Goal: Task Accomplishment & Management: Manage account settings

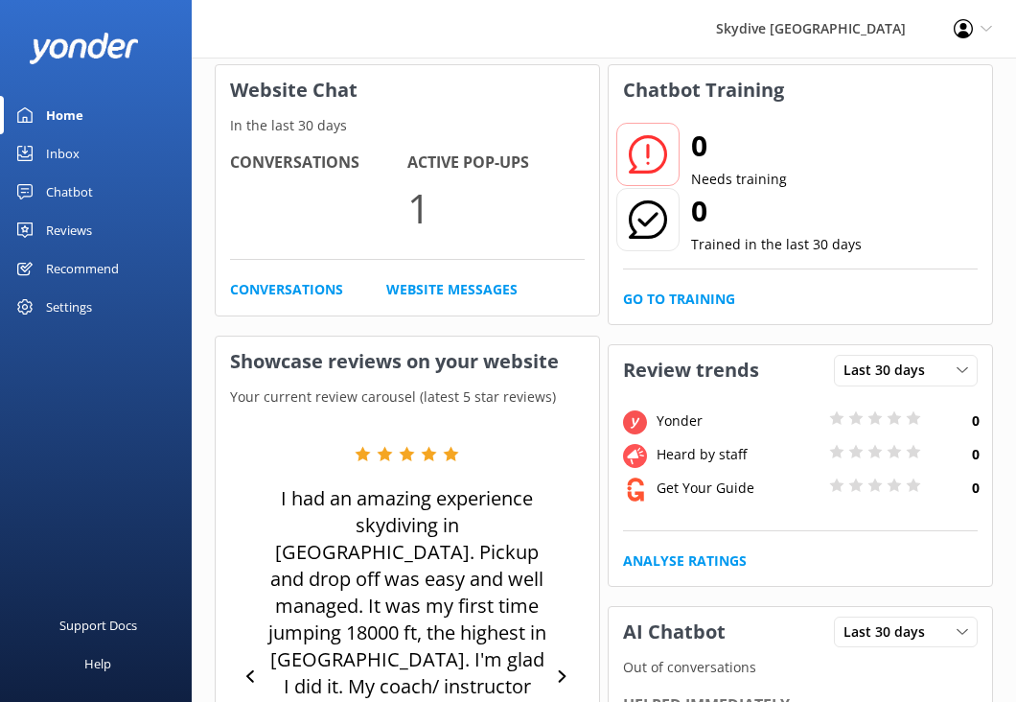
scroll to position [112, 0]
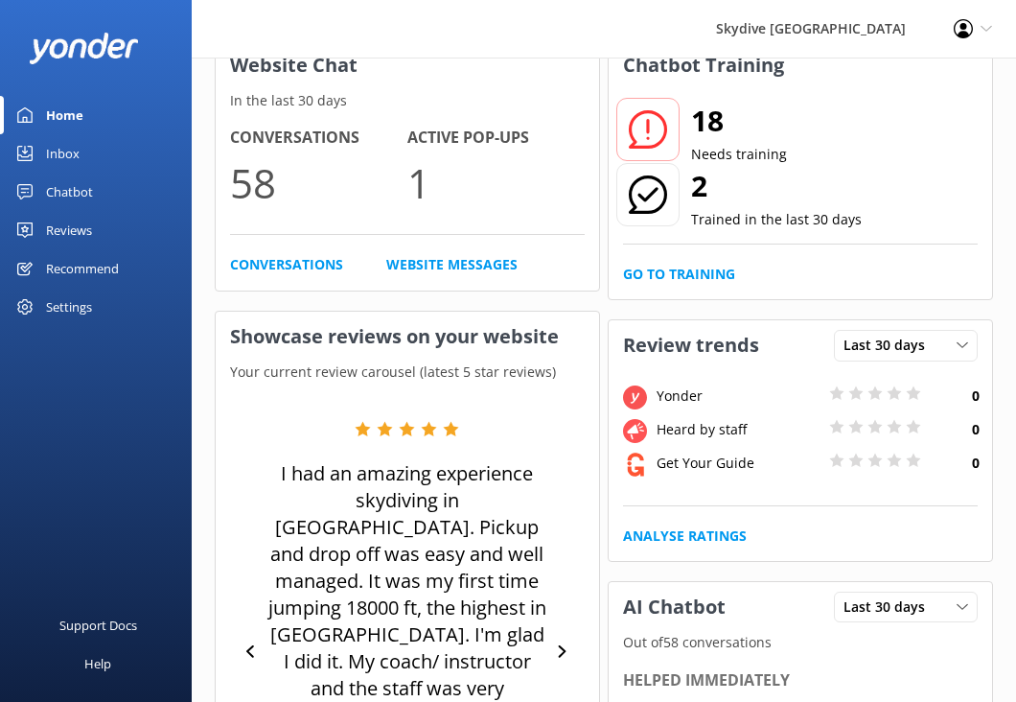
click at [55, 307] on div "Settings" at bounding box center [69, 307] width 46 height 38
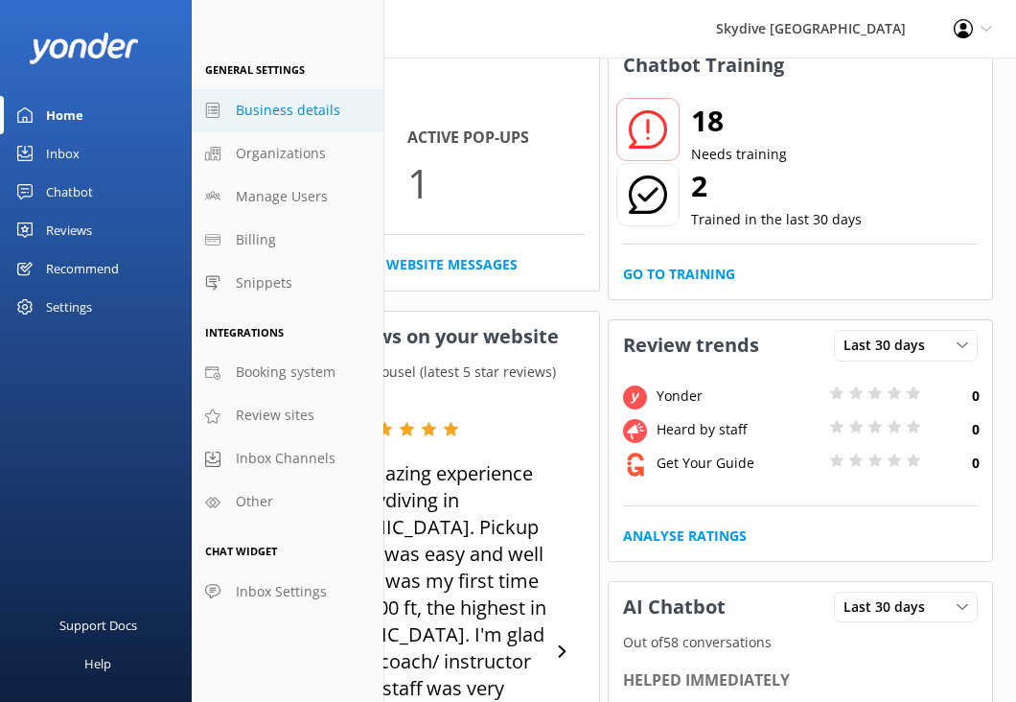
click at [315, 122] on link "Business details" at bounding box center [288, 110] width 192 height 43
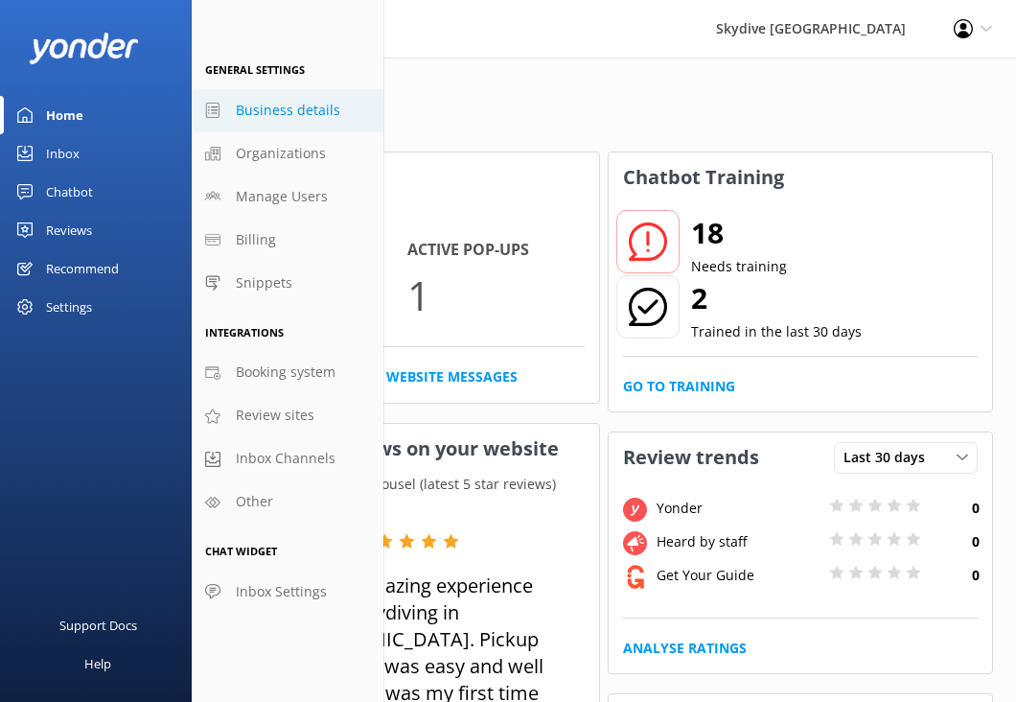
select select "Pacific/[GEOGRAPHIC_DATA]"
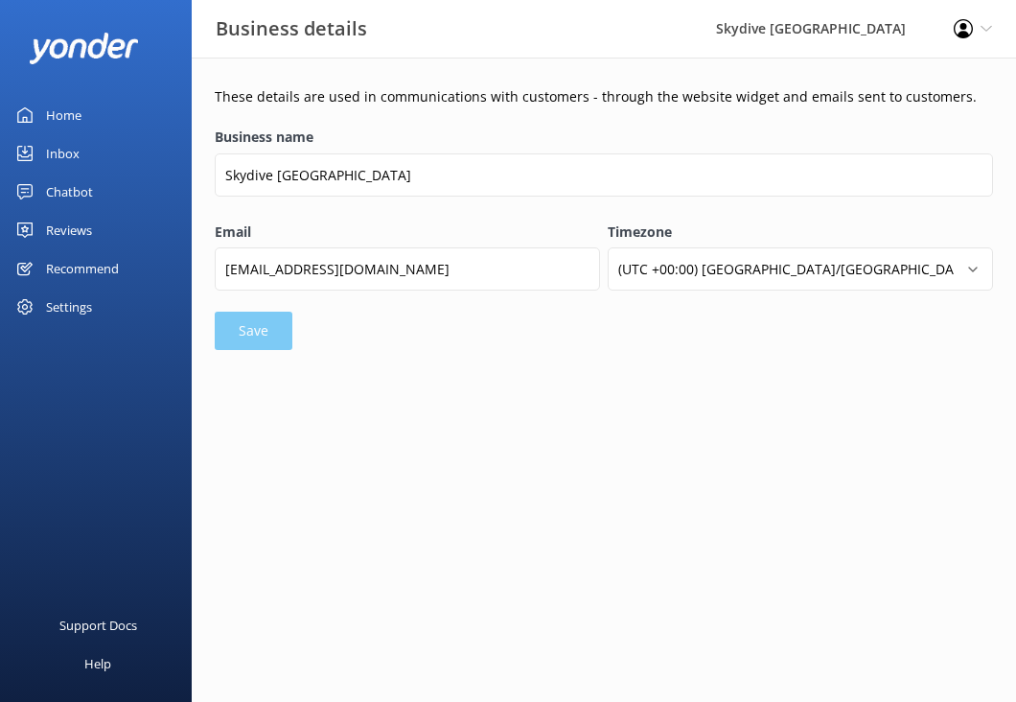
click at [104, 297] on div "Settings" at bounding box center [96, 307] width 192 height 38
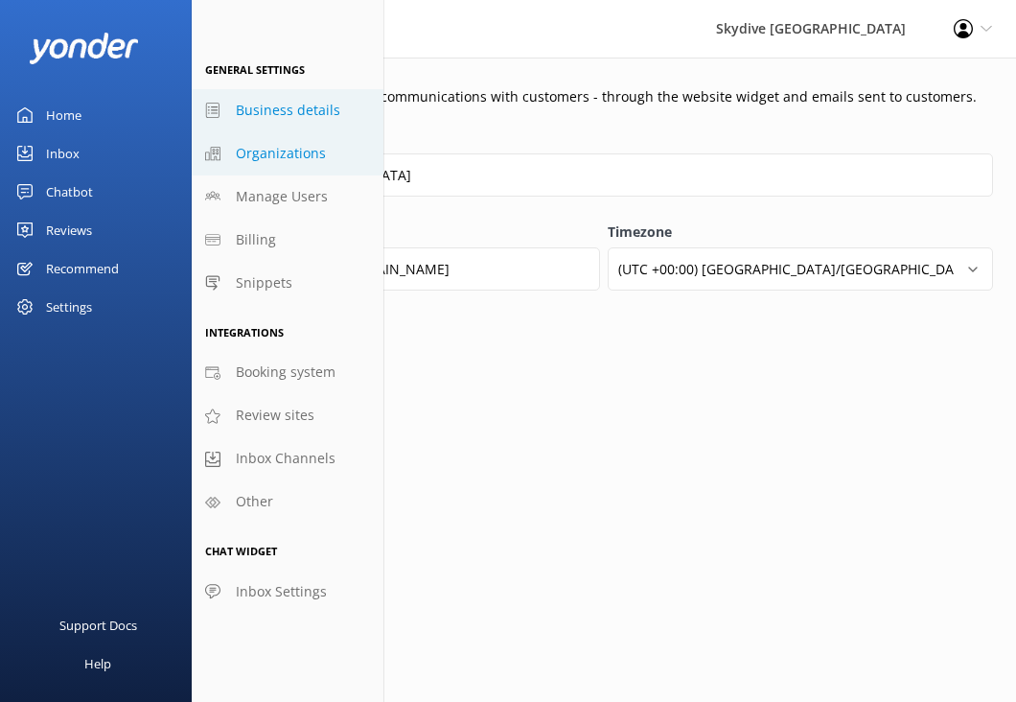
click at [277, 159] on span "Organizations" at bounding box center [281, 153] width 90 height 21
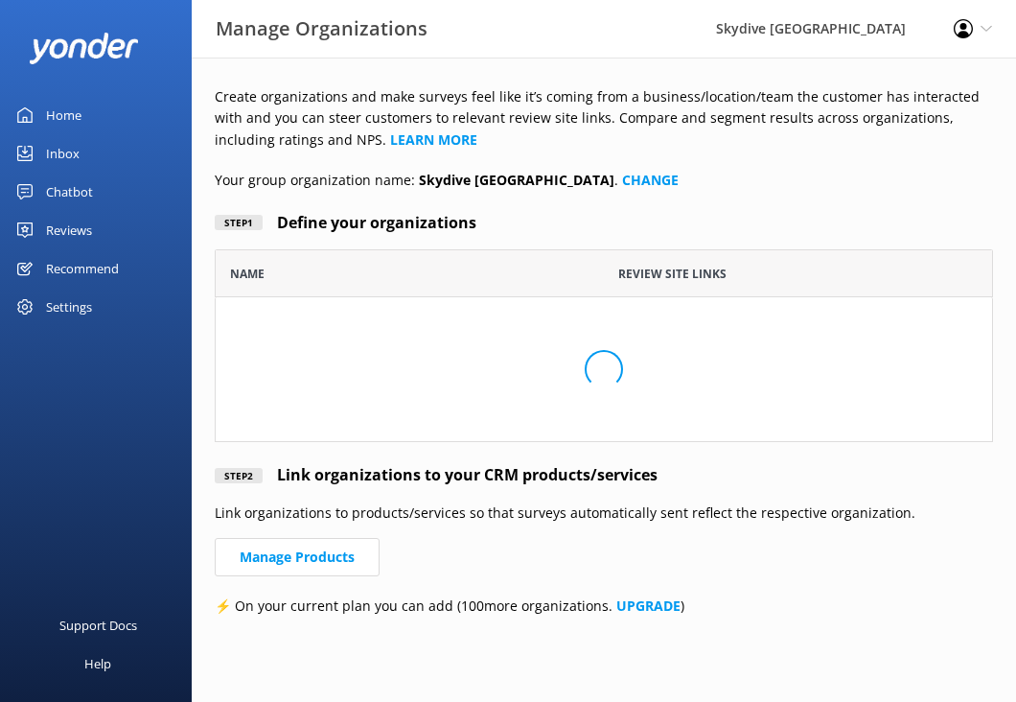
scroll to position [193, 778]
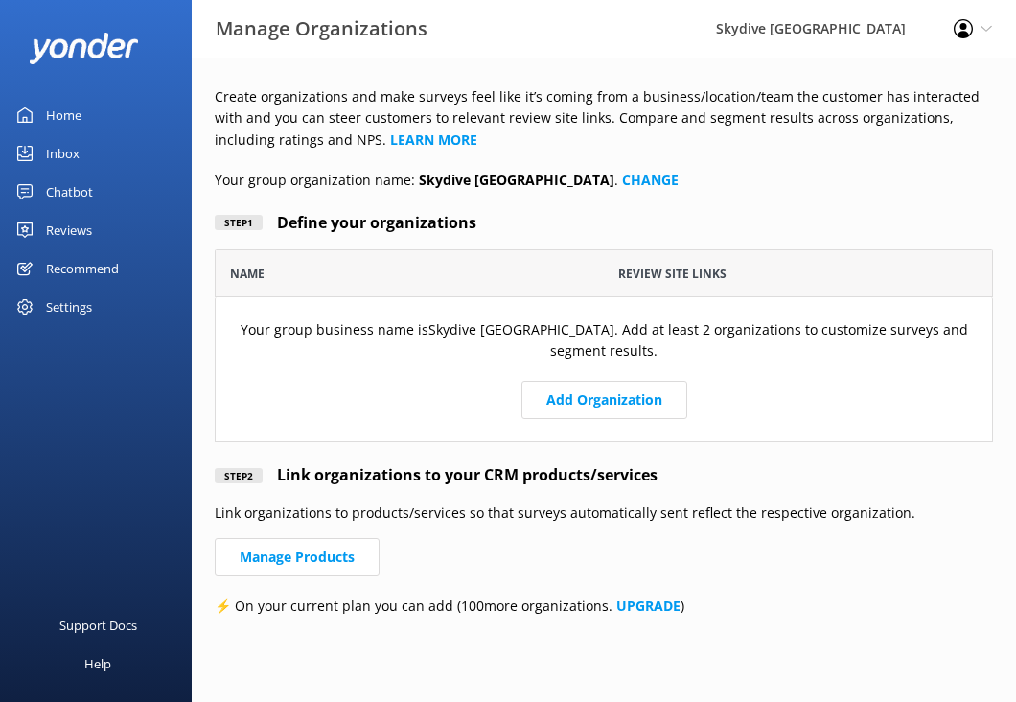
click at [77, 313] on div "Settings" at bounding box center [69, 307] width 46 height 38
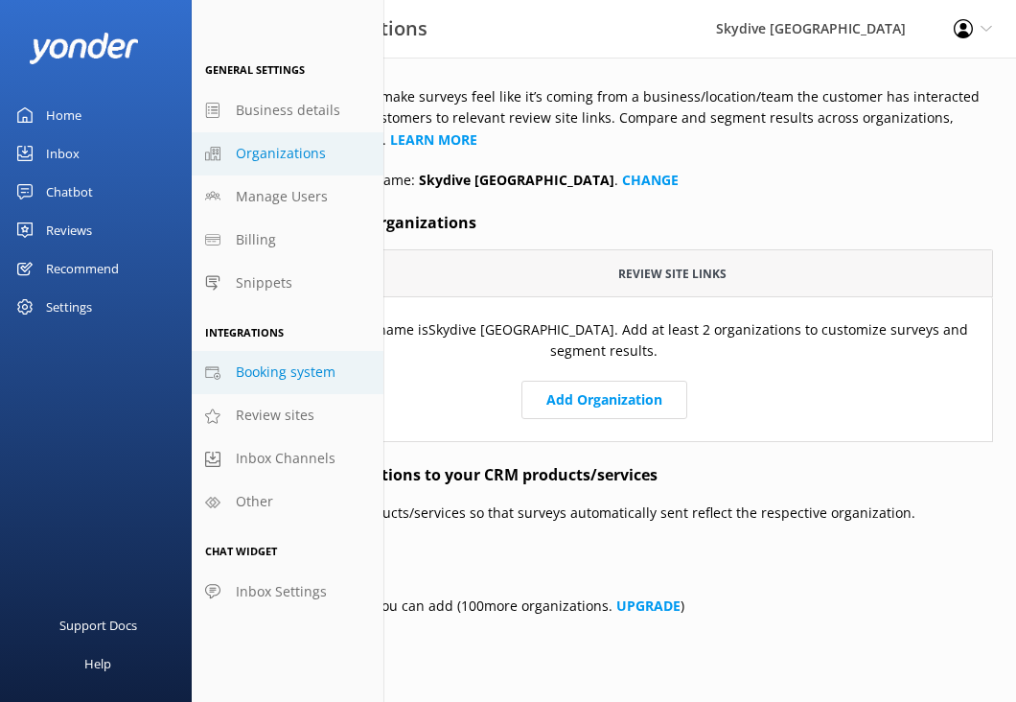
click at [258, 371] on span "Booking system" at bounding box center [286, 371] width 100 height 21
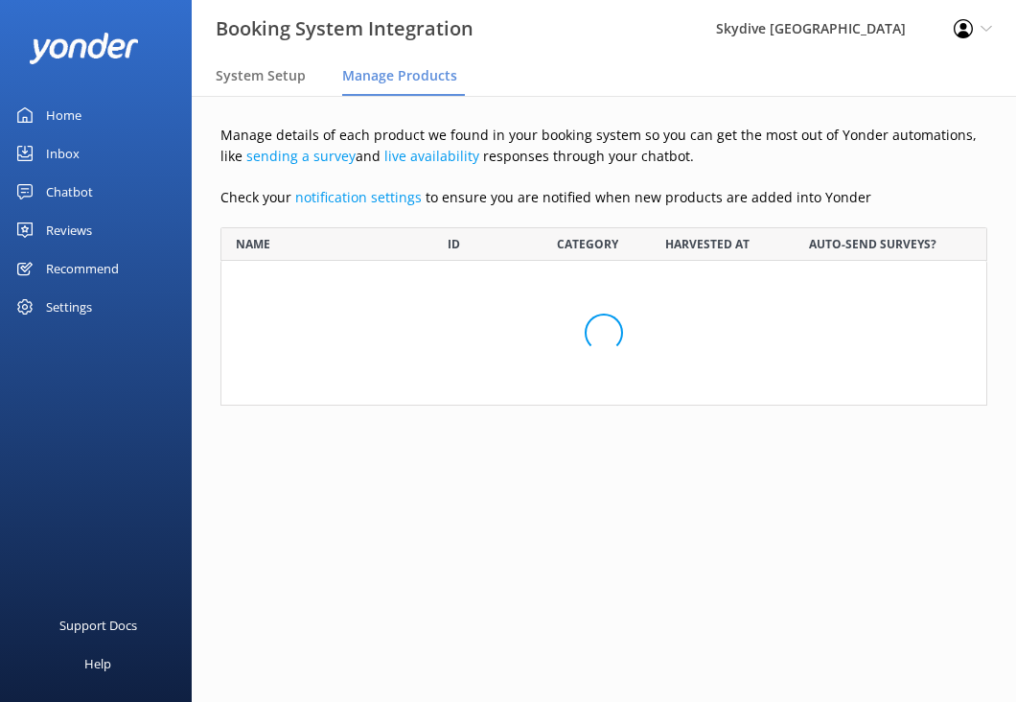
scroll to position [2766, 767]
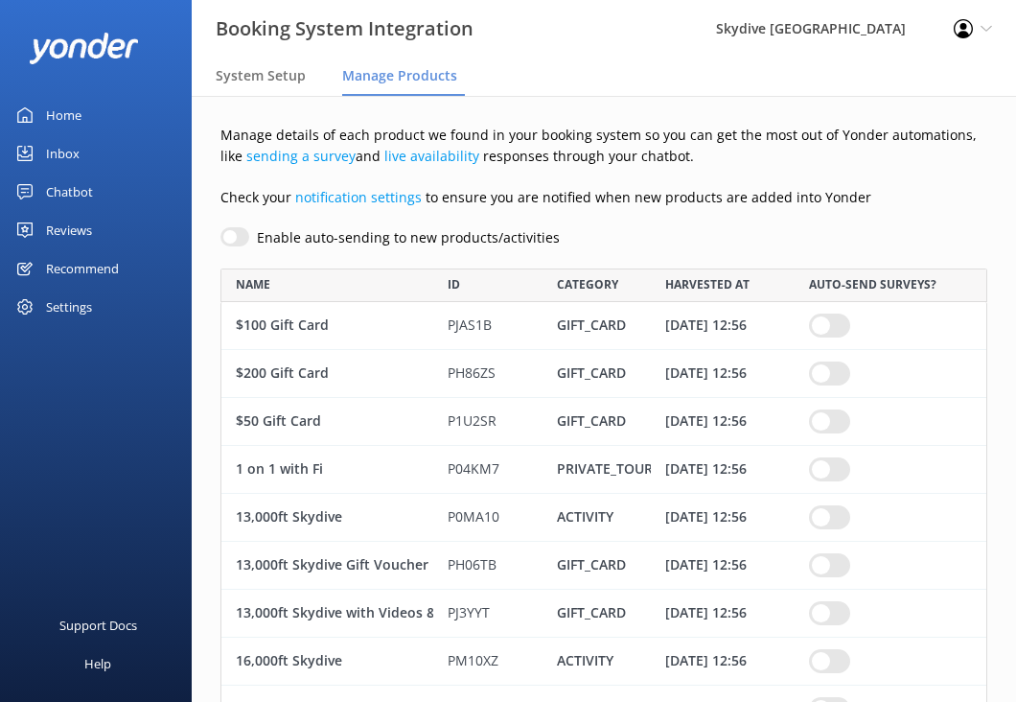
click at [110, 306] on div "Settings" at bounding box center [96, 307] width 192 height 38
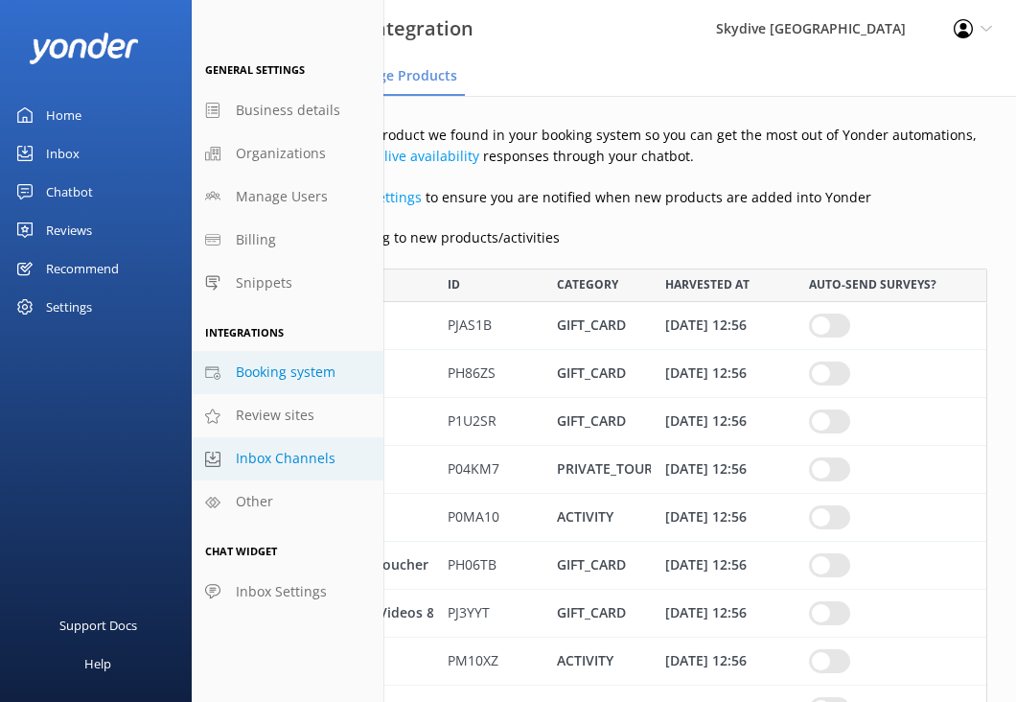
click at [303, 456] on span "Inbox Channels" at bounding box center [286, 458] width 100 height 21
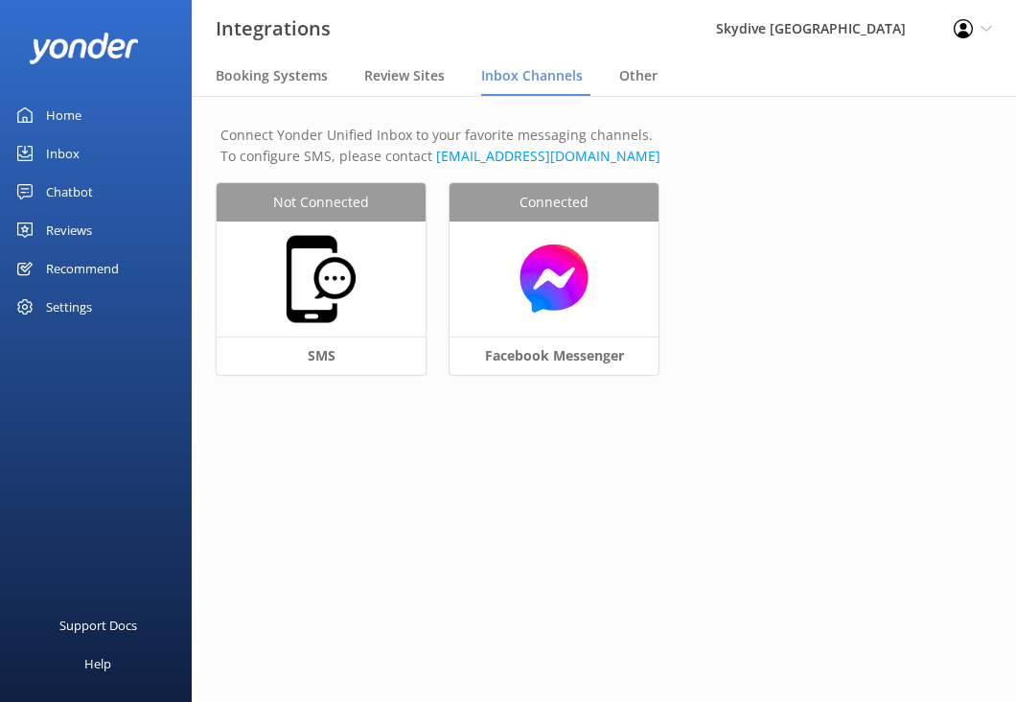
click at [78, 307] on div "Settings" at bounding box center [69, 307] width 46 height 38
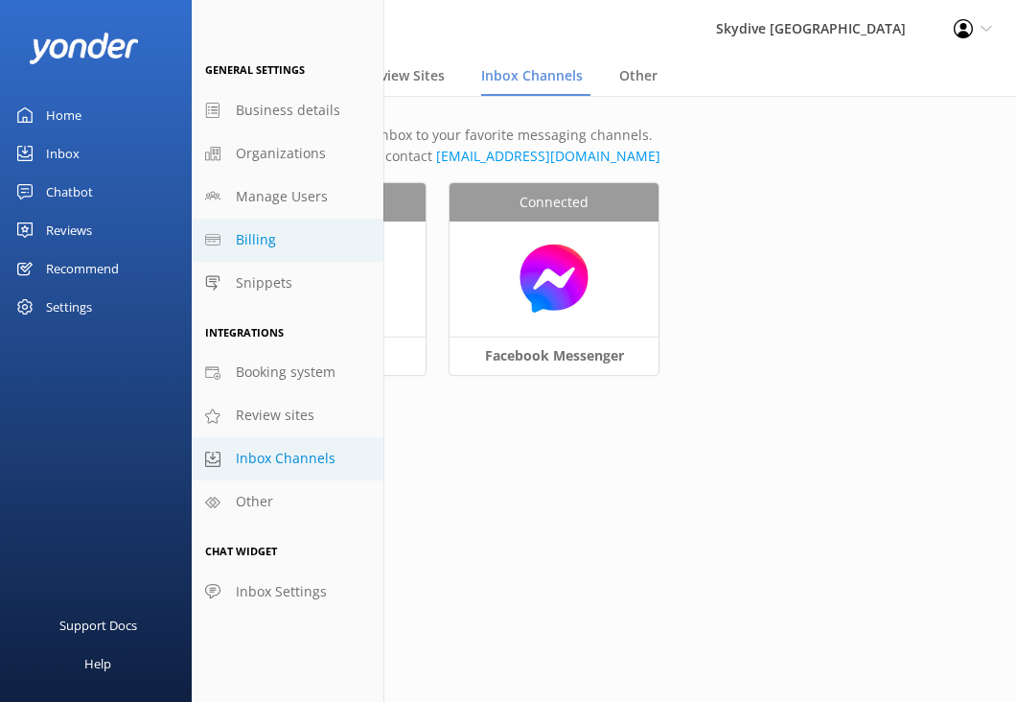
click at [257, 238] on span "Billing" at bounding box center [256, 239] width 40 height 21
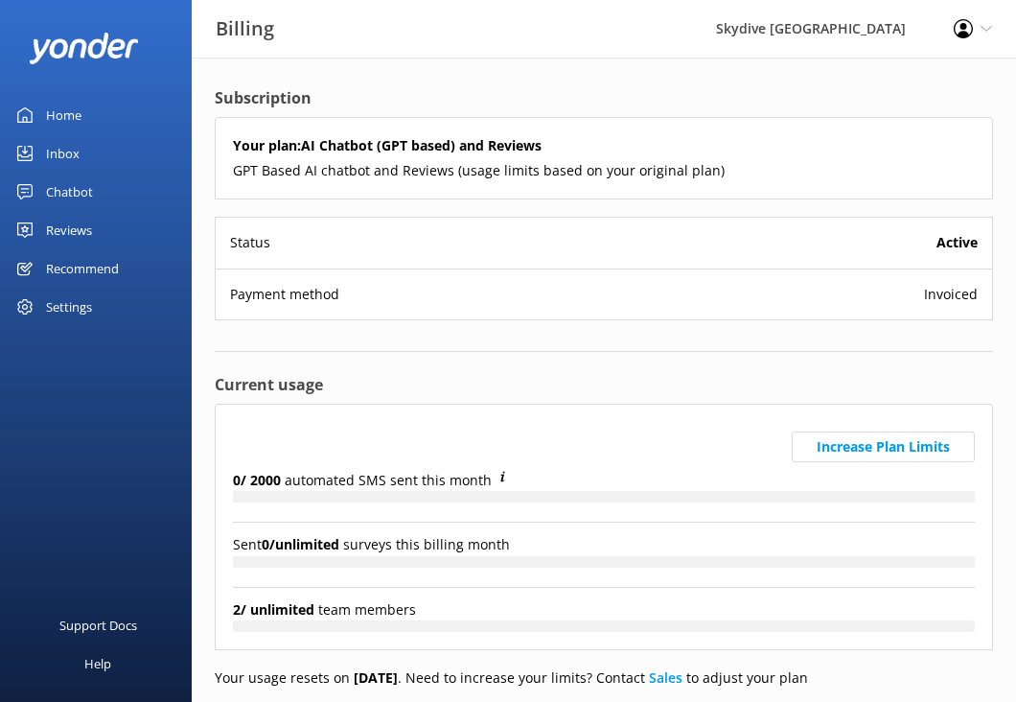
click at [71, 185] on div "Chatbot" at bounding box center [69, 192] width 47 height 38
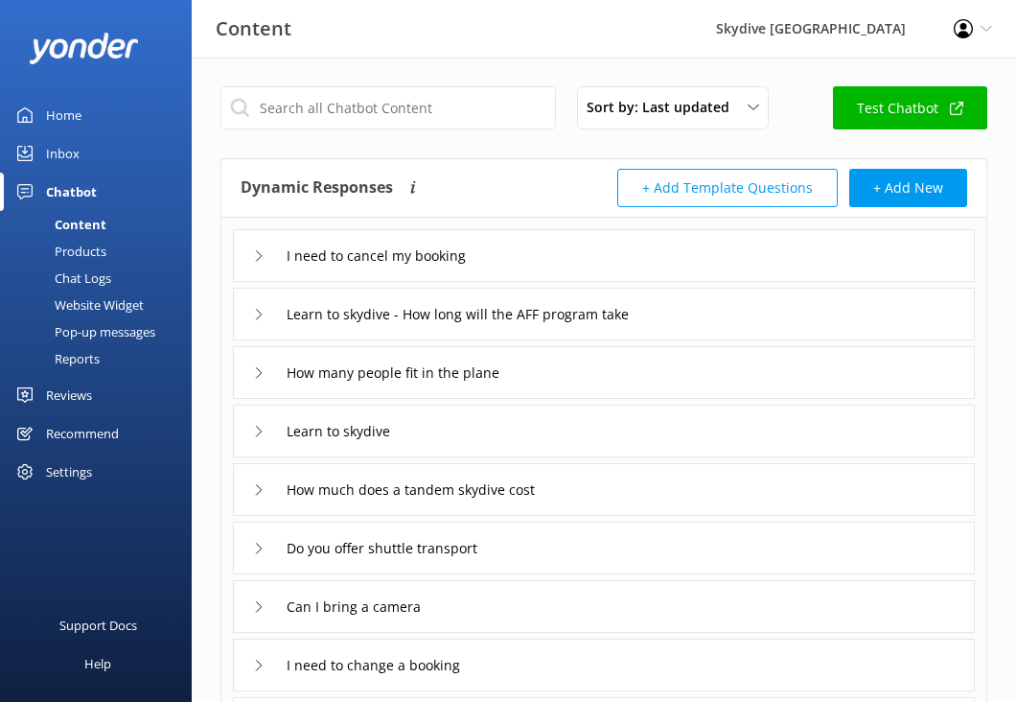
click at [969, 26] on icon at bounding box center [963, 28] width 19 height 19
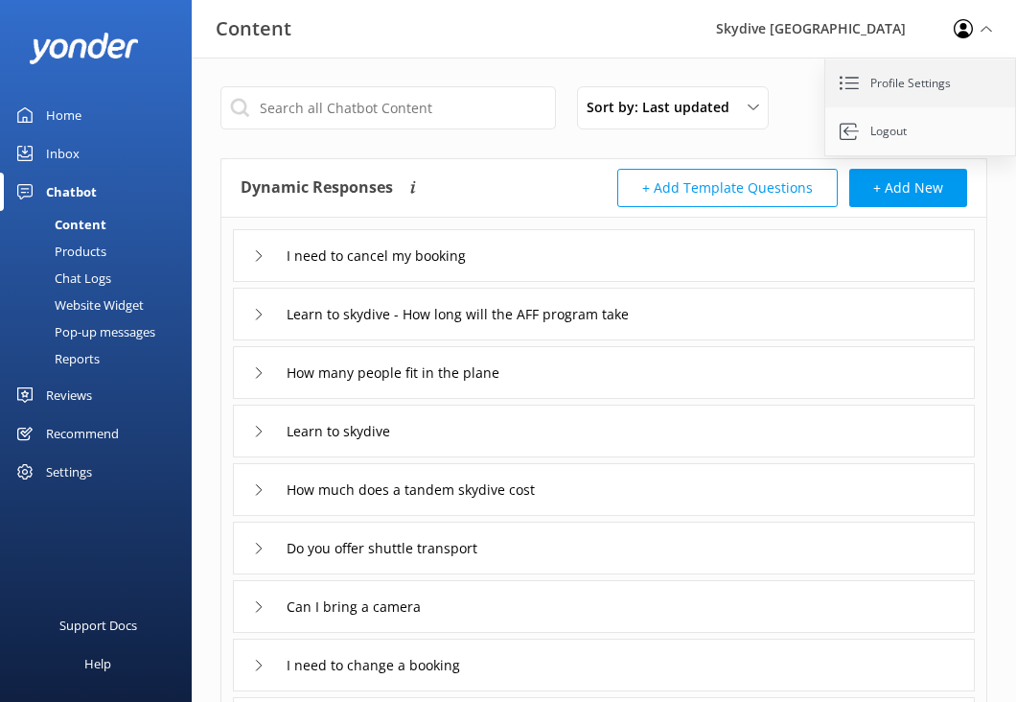
click at [922, 81] on link "Profile Settings" at bounding box center [921, 83] width 192 height 48
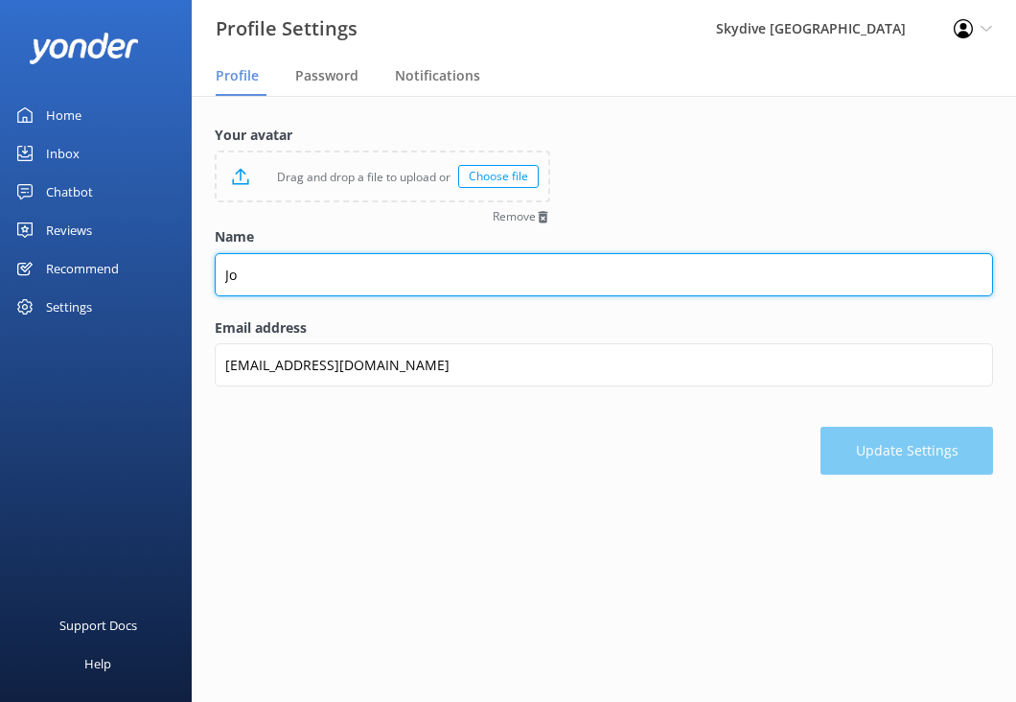
drag, startPoint x: 455, startPoint y: 265, endPoint x: 259, endPoint y: 252, distance: 196.9
click at [264, 258] on input "Jo" at bounding box center [604, 274] width 778 height 43
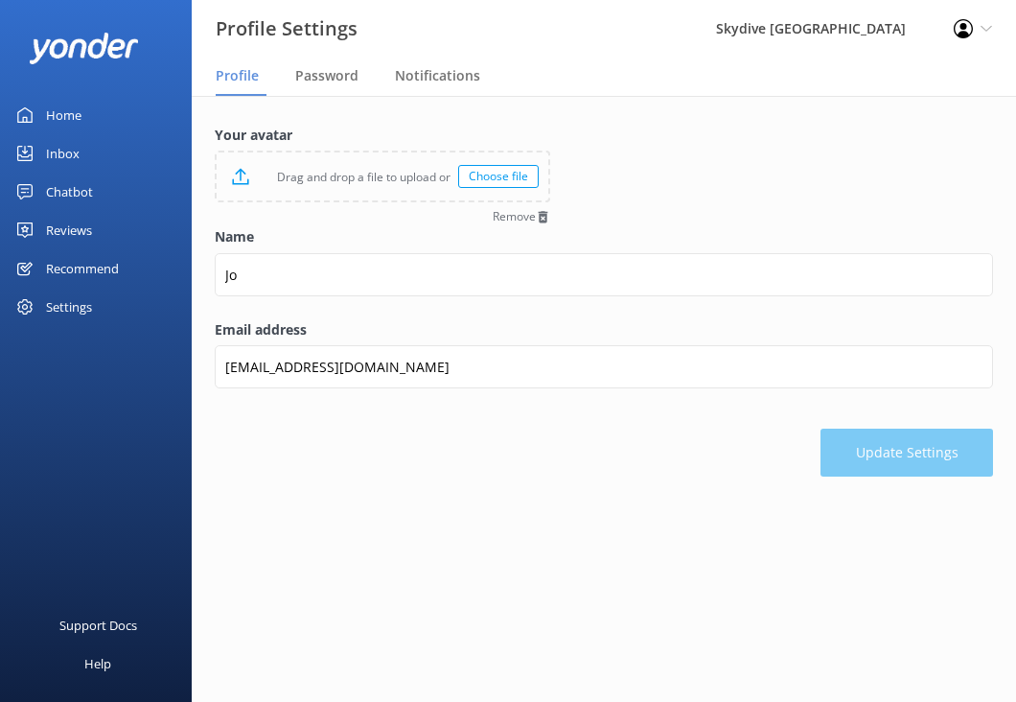
click at [333, 247] on div "Name [PERSON_NAME]" at bounding box center [604, 272] width 778 height 92
click at [329, 87] on div "Password" at bounding box center [330, 77] width 71 height 38
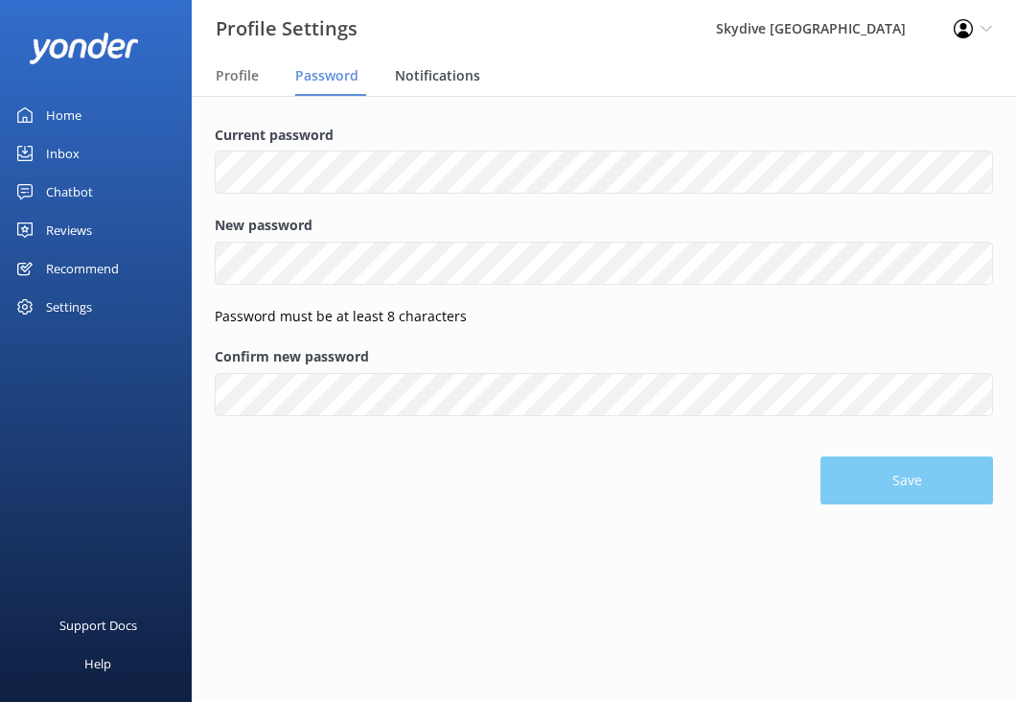
click at [430, 81] on span "Notifications" at bounding box center [437, 75] width 85 height 19
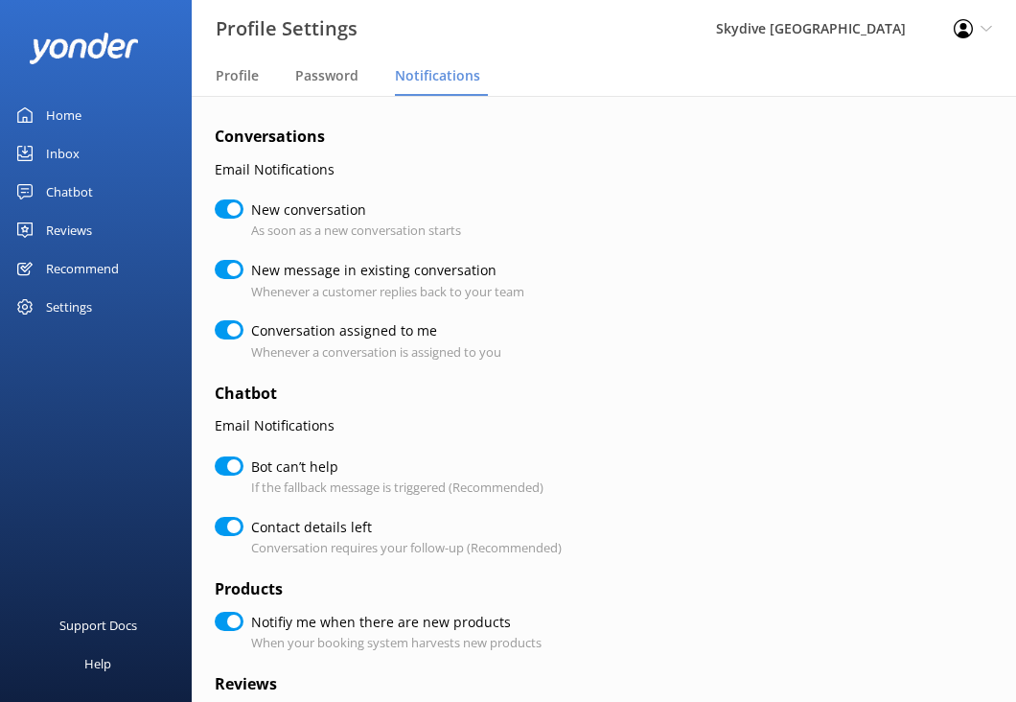
checkbox input "true"
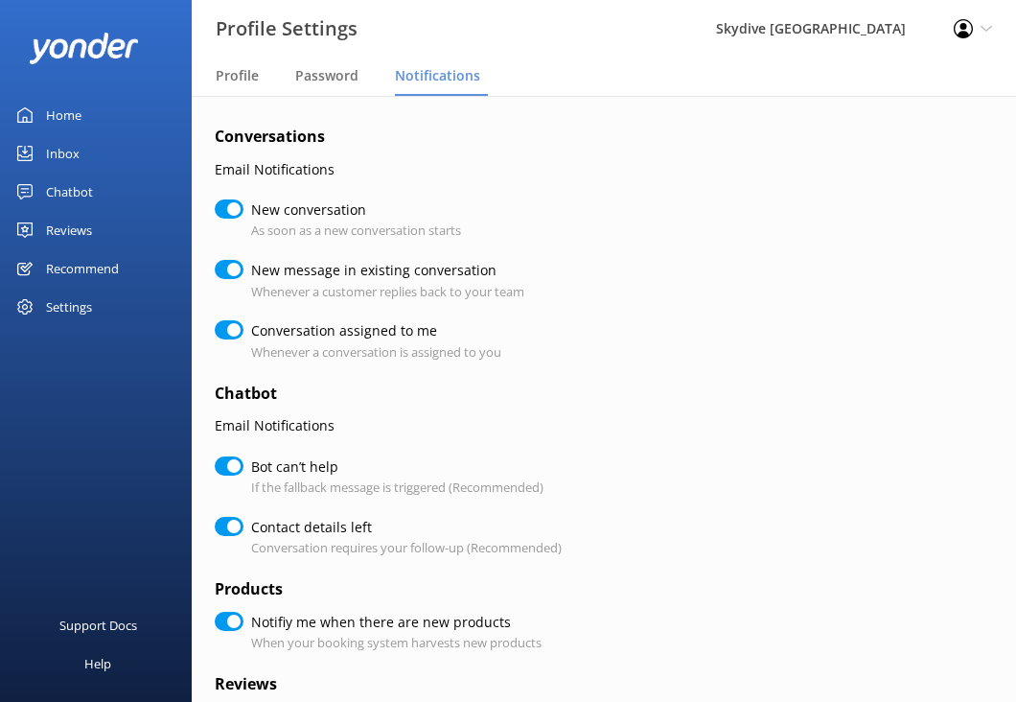
checkbox input "true"
click at [120, 114] on link "Home" at bounding box center [96, 115] width 192 height 38
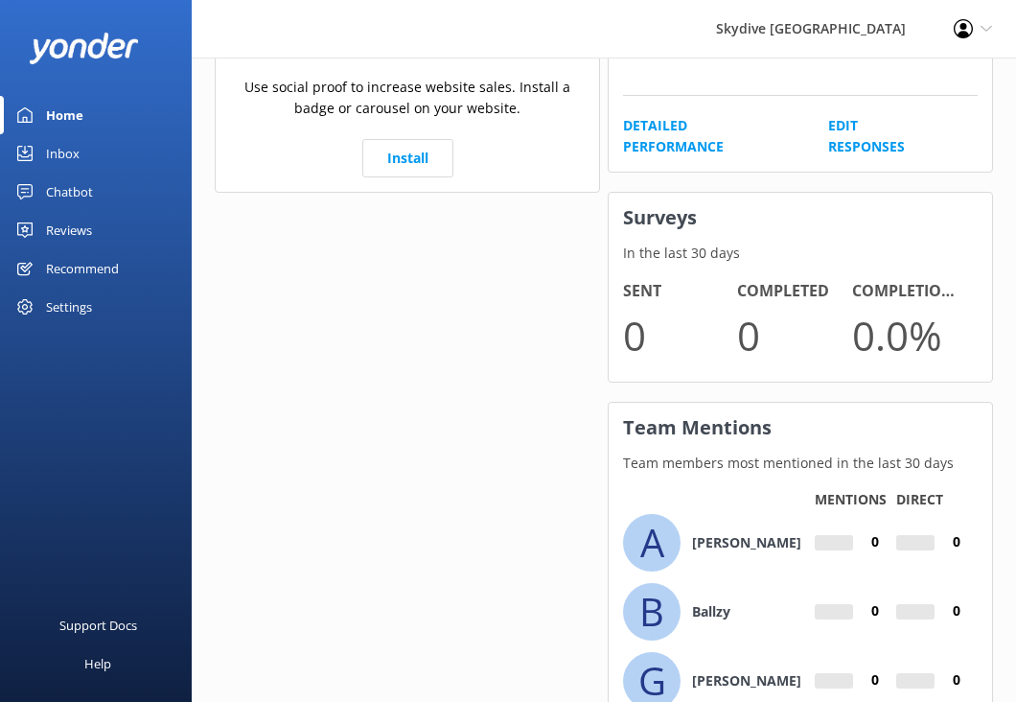
scroll to position [1106, 0]
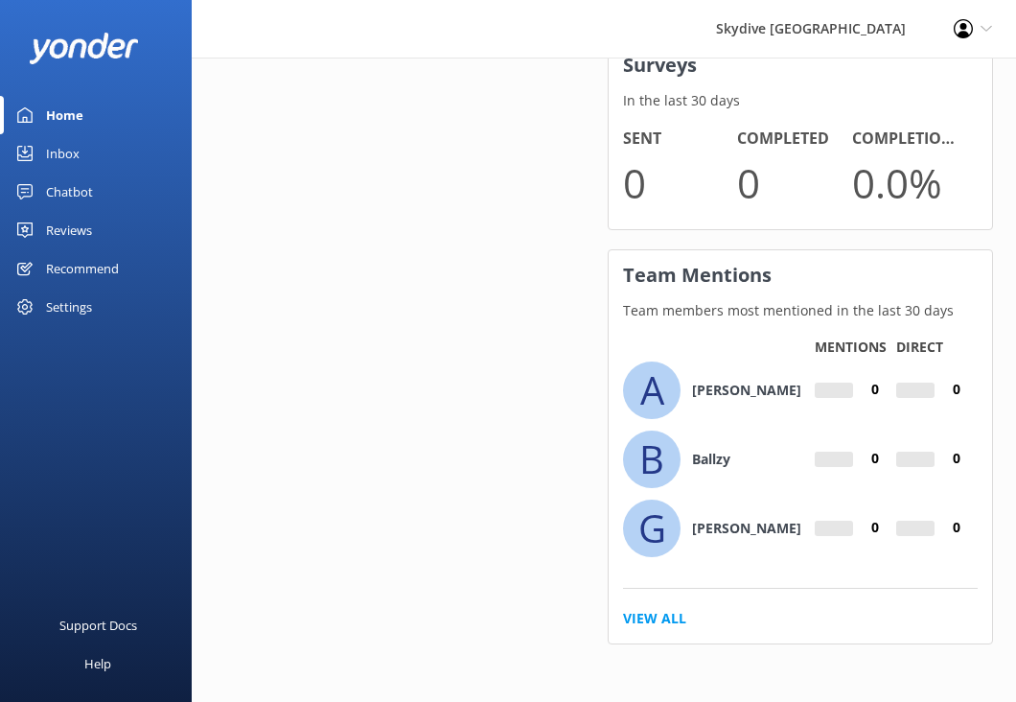
click at [79, 312] on div "Settings" at bounding box center [69, 307] width 46 height 38
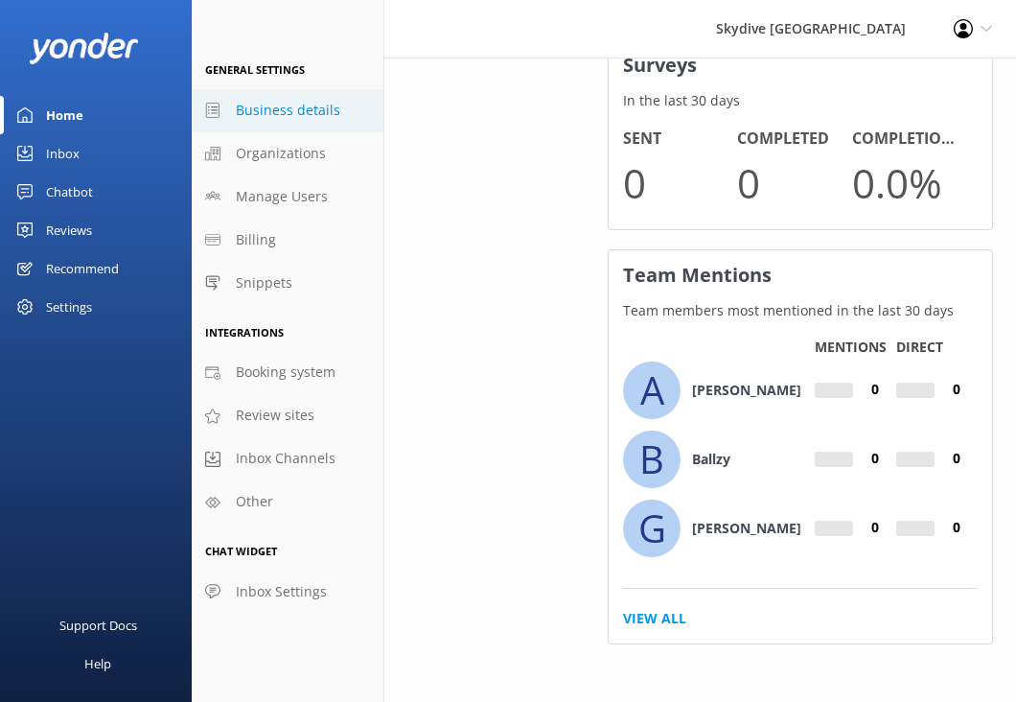
click at [320, 109] on span "Business details" at bounding box center [288, 110] width 104 height 21
select select "Pacific/[GEOGRAPHIC_DATA]"
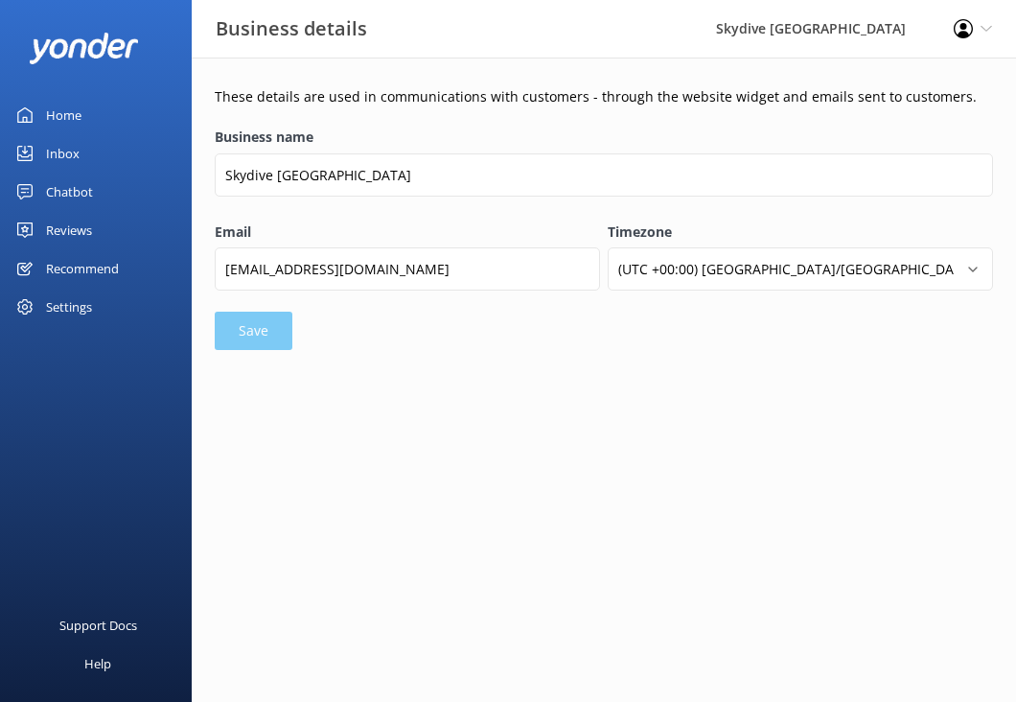
click at [105, 306] on div "Settings" at bounding box center [96, 307] width 192 height 38
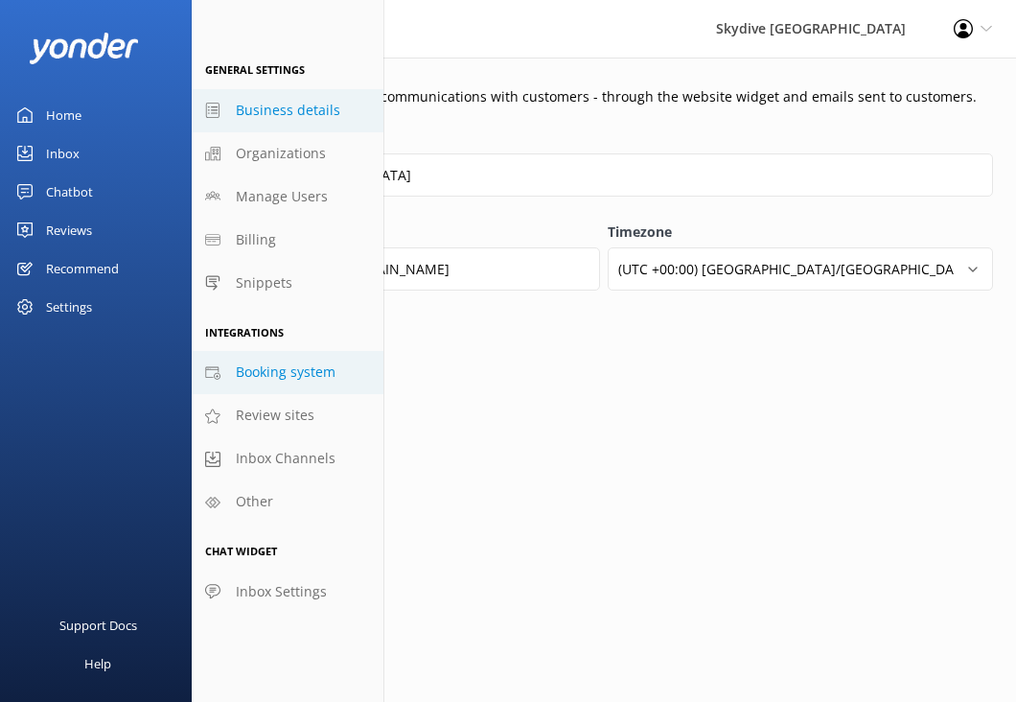
click at [311, 361] on span "Booking system" at bounding box center [286, 371] width 100 height 21
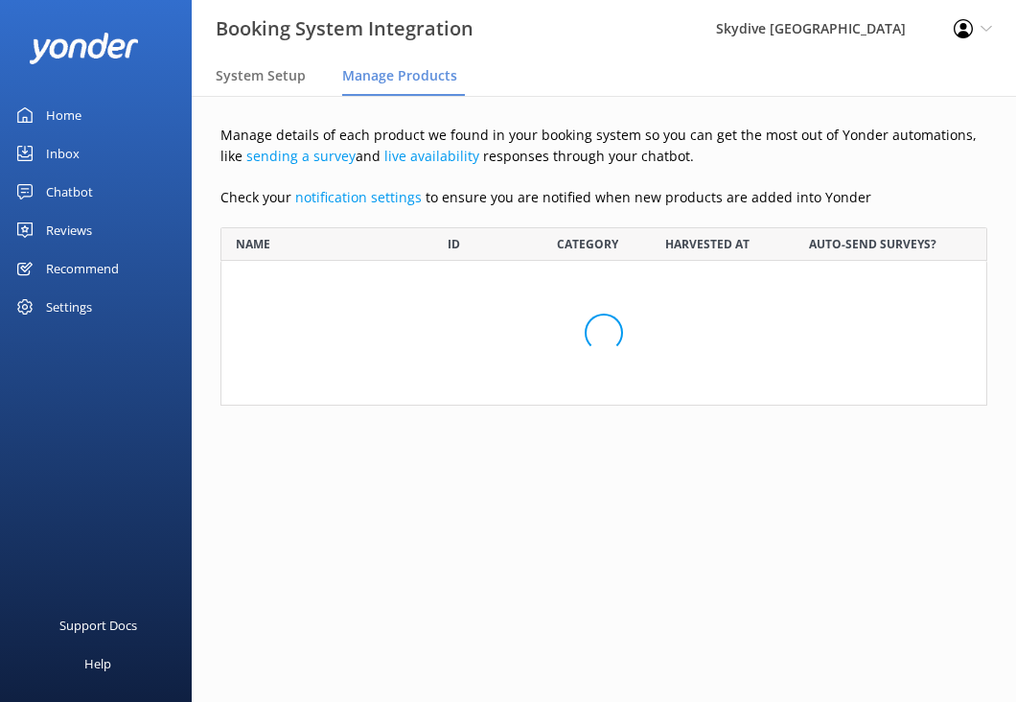
scroll to position [2766, 767]
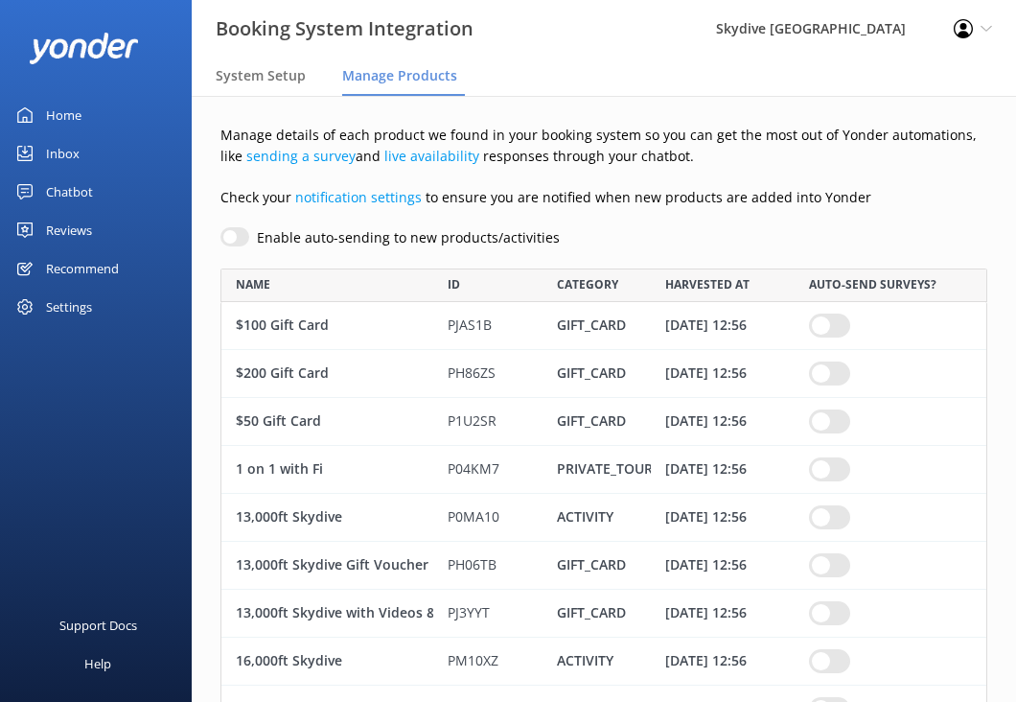
click at [98, 305] on div "Settings" at bounding box center [96, 307] width 192 height 38
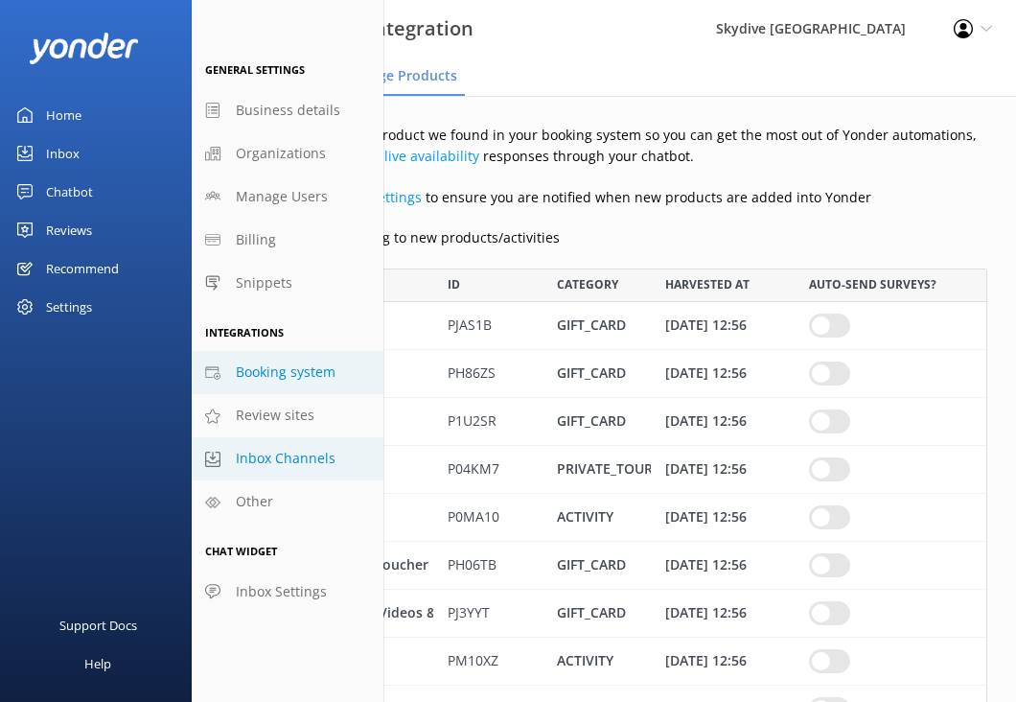
click at [293, 449] on span "Inbox Channels" at bounding box center [286, 458] width 100 height 21
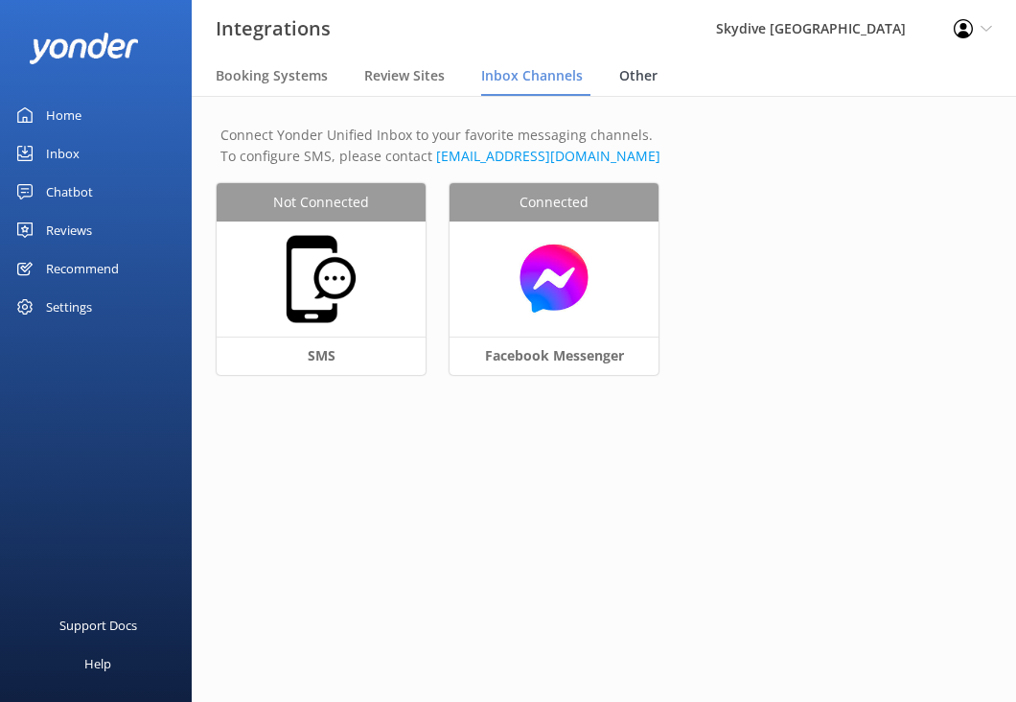
click at [635, 82] on span "Other" at bounding box center [638, 75] width 38 height 19
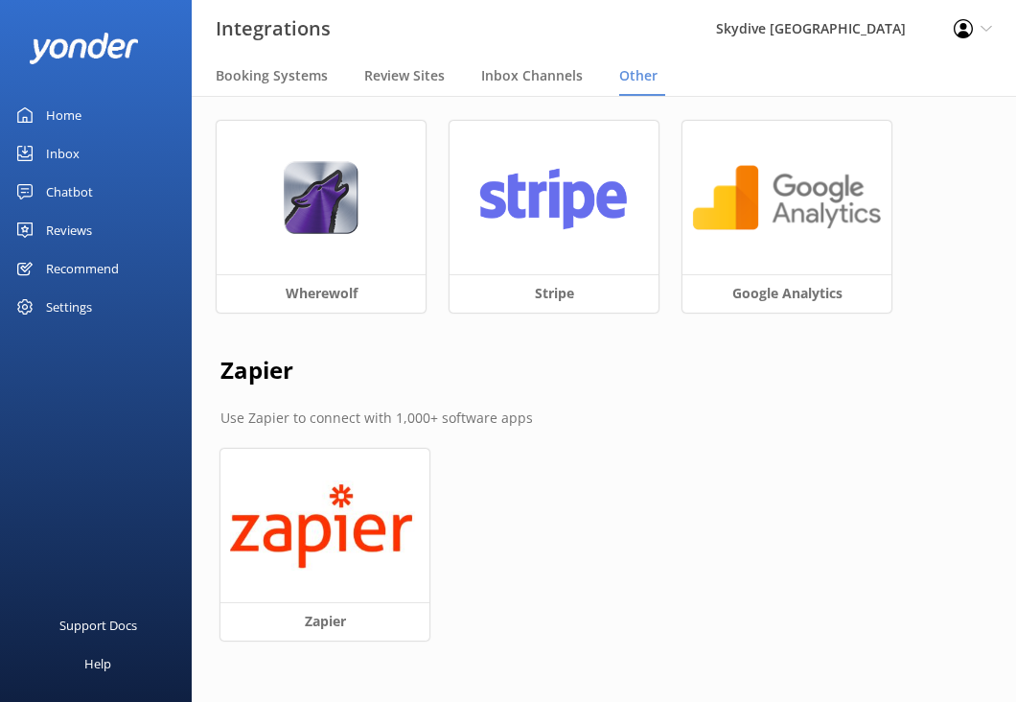
click at [340, 78] on nav "Booking Systems Review Sites Inbox Channels Other" at bounding box center [604, 77] width 824 height 38
click at [394, 78] on span "Review Sites" at bounding box center [404, 75] width 81 height 19
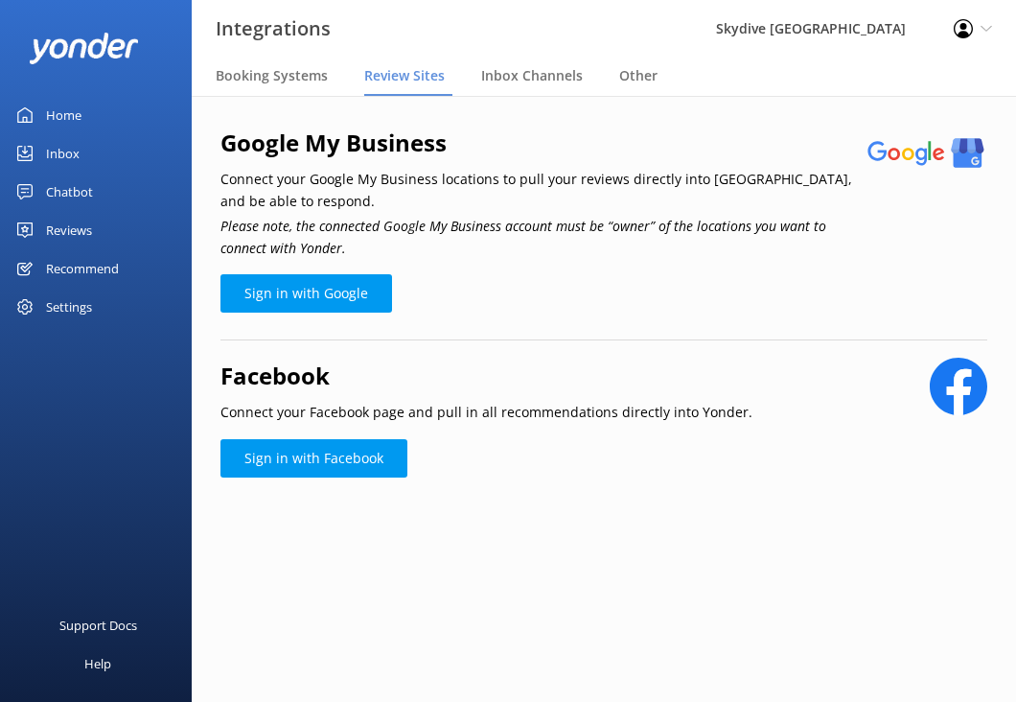
click at [866, 28] on div "Skydive [GEOGRAPHIC_DATA]" at bounding box center [811, 29] width 238 height 58
click at [983, 29] on icon at bounding box center [987, 29] width 12 height 12
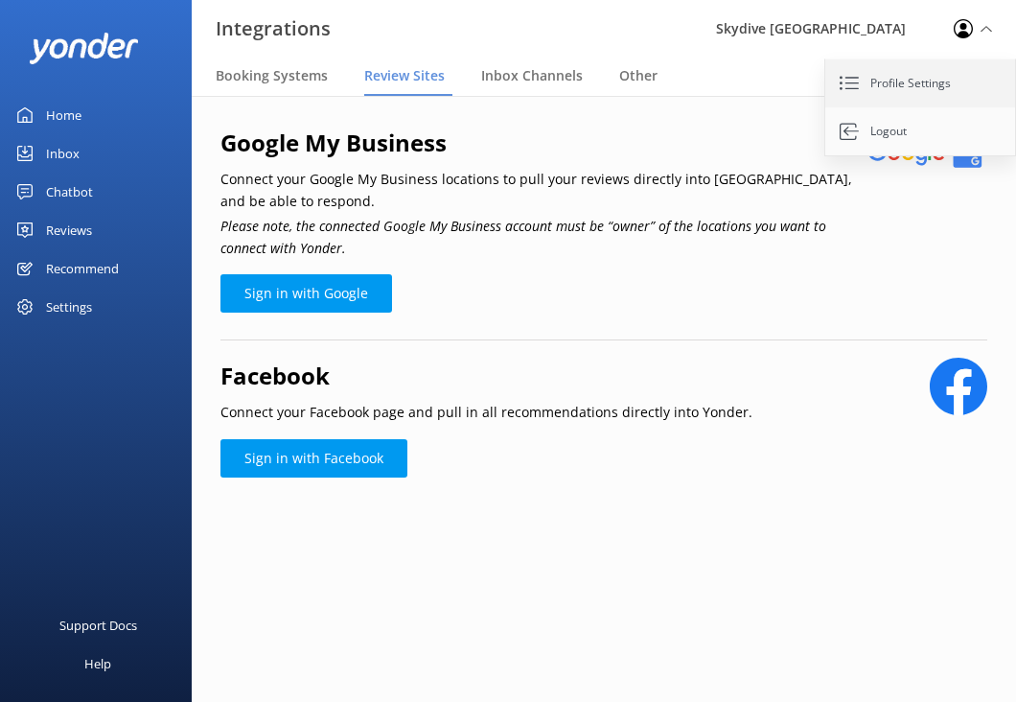
click at [944, 93] on link "Profile Settings" at bounding box center [921, 83] width 192 height 48
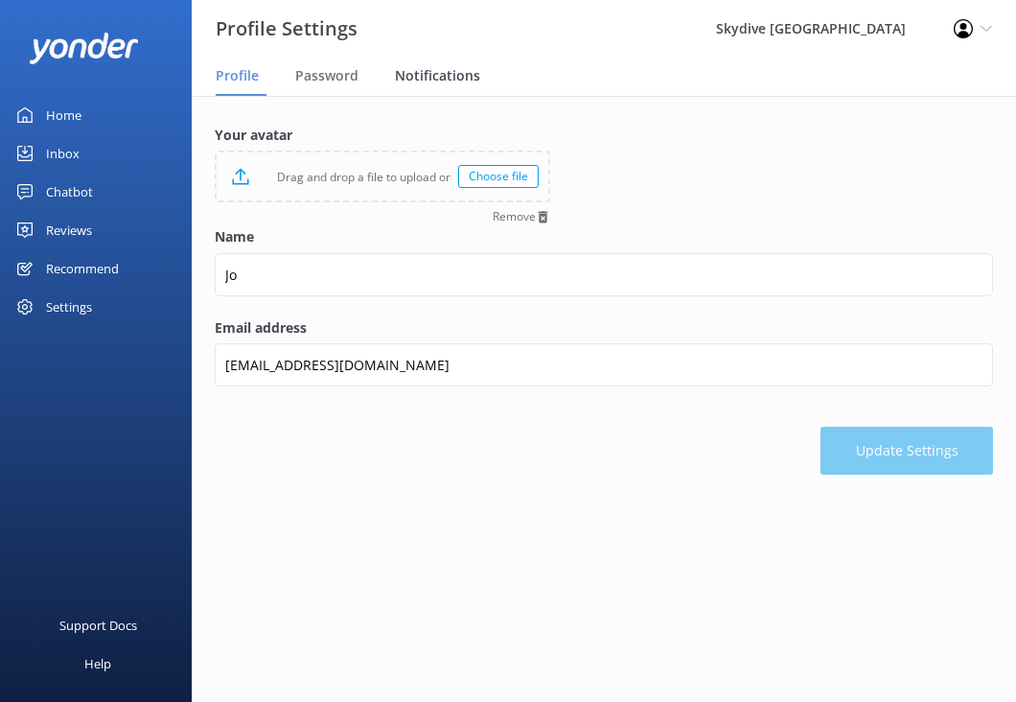
click at [428, 80] on span "Notifications" at bounding box center [437, 75] width 85 height 19
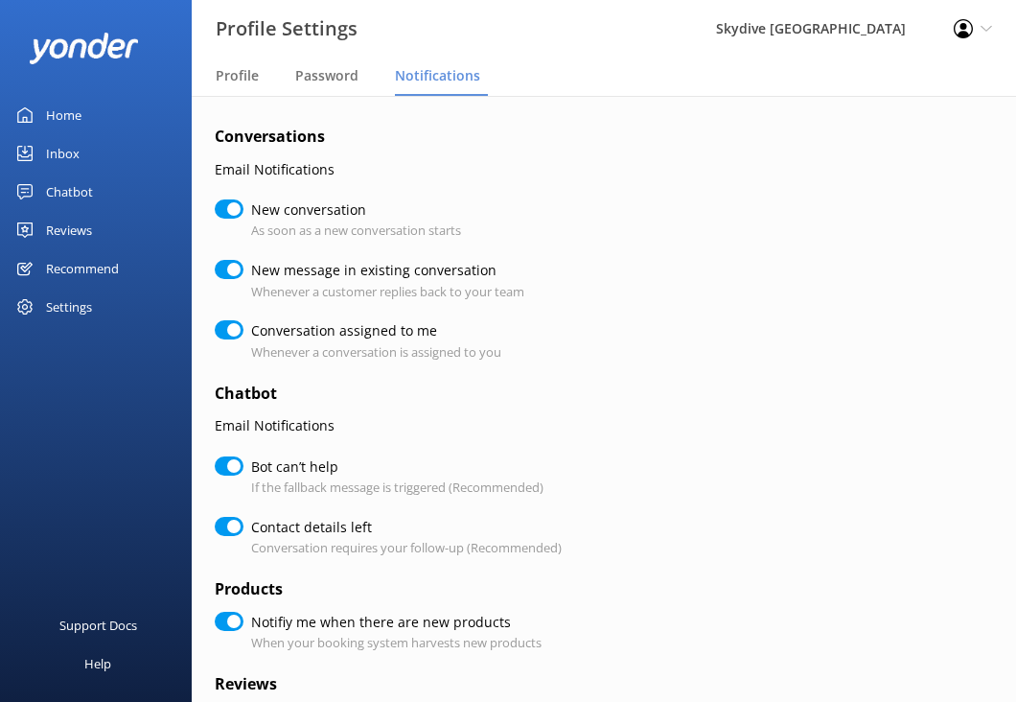
checkbox input "true"
click at [327, 88] on div "Password" at bounding box center [330, 77] width 71 height 38
